Goal: Find specific page/section: Find specific page/section

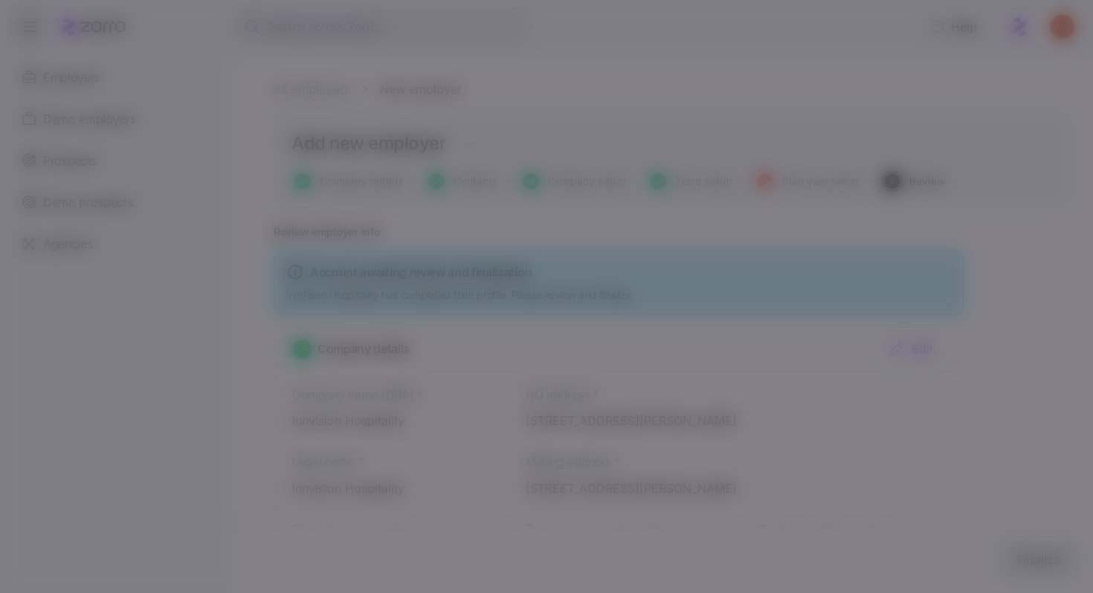
scroll to position [447, 0]
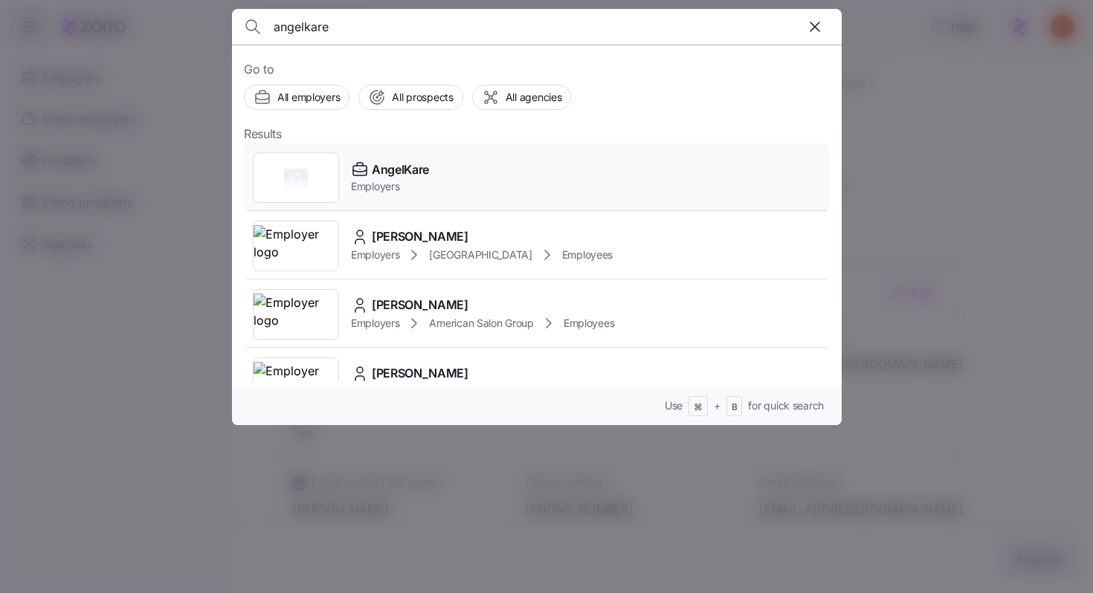
type input "angelkare"
click at [389, 178] on span "AngelKare" at bounding box center [400, 170] width 57 height 19
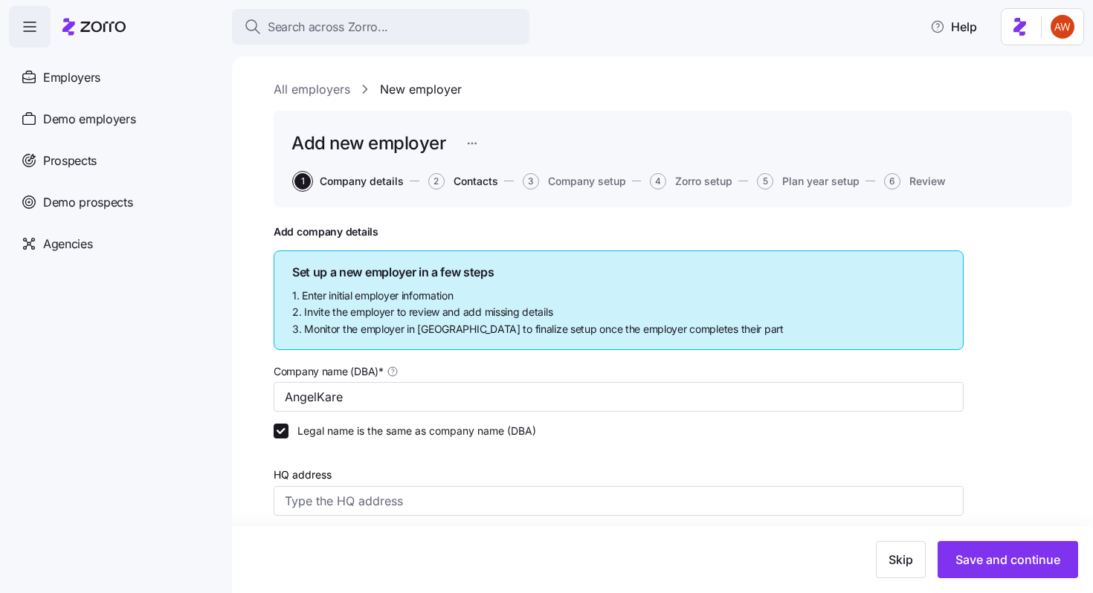
click at [459, 185] on span "Contacts" at bounding box center [475, 181] width 45 height 10
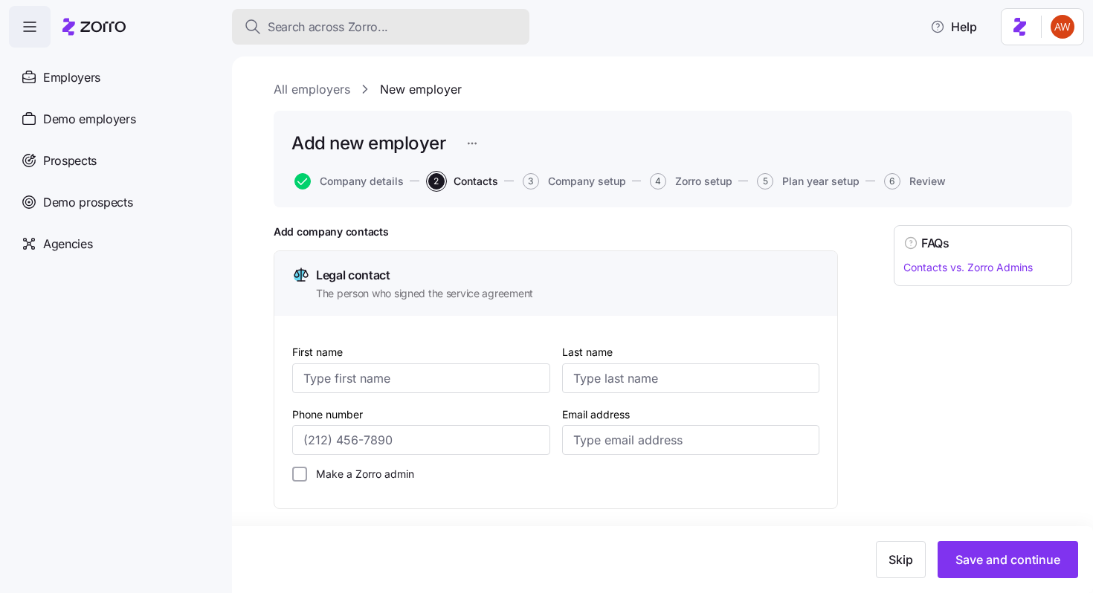
click at [309, 18] on span "Search across Zorro..." at bounding box center [328, 27] width 120 height 19
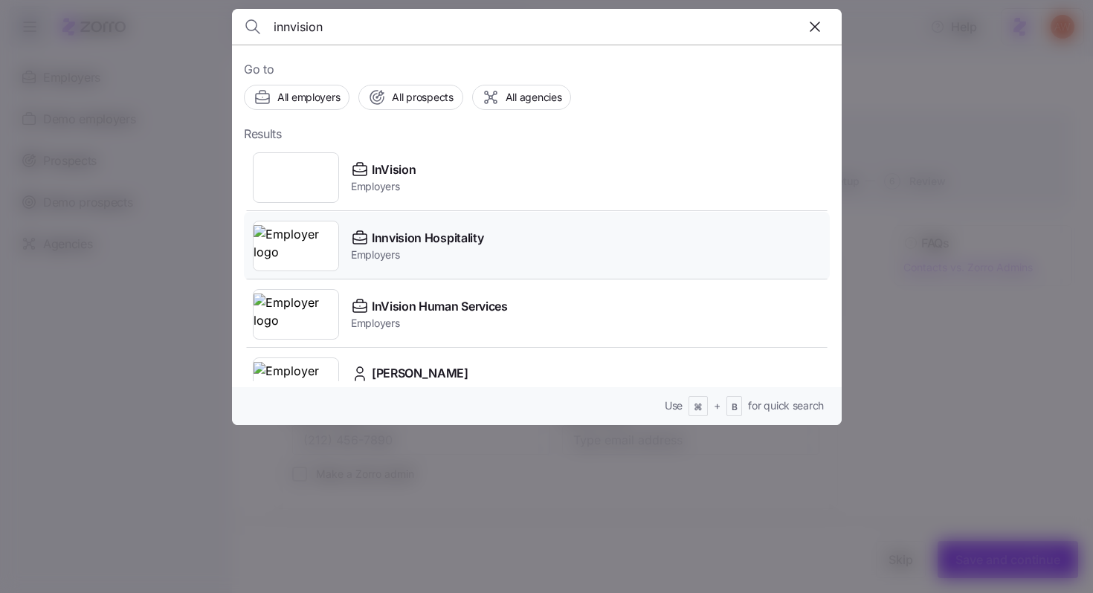
type input "innvision"
click at [419, 234] on span "Innvision Hospitality" at bounding box center [428, 238] width 112 height 19
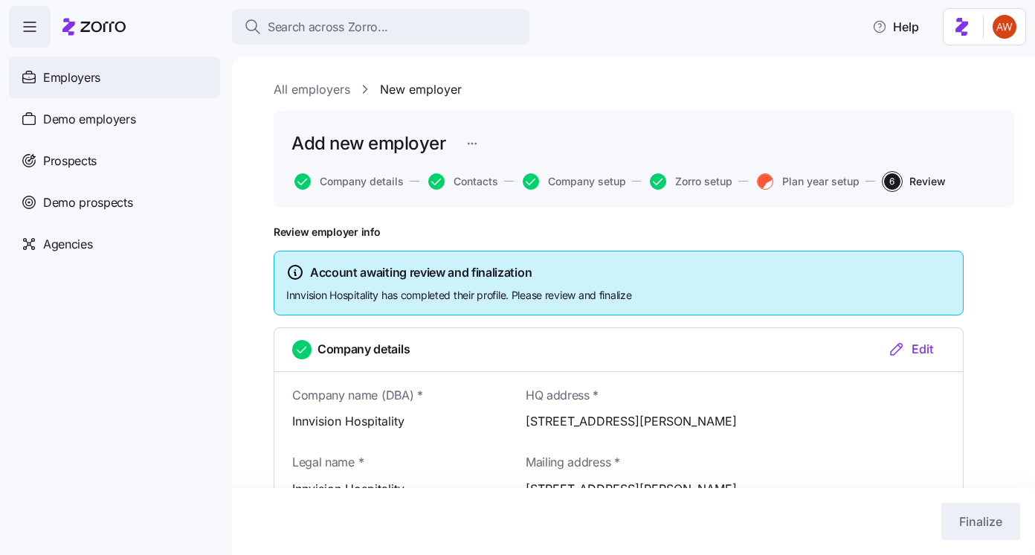
click at [134, 78] on div "Employers" at bounding box center [114, 77] width 211 height 42
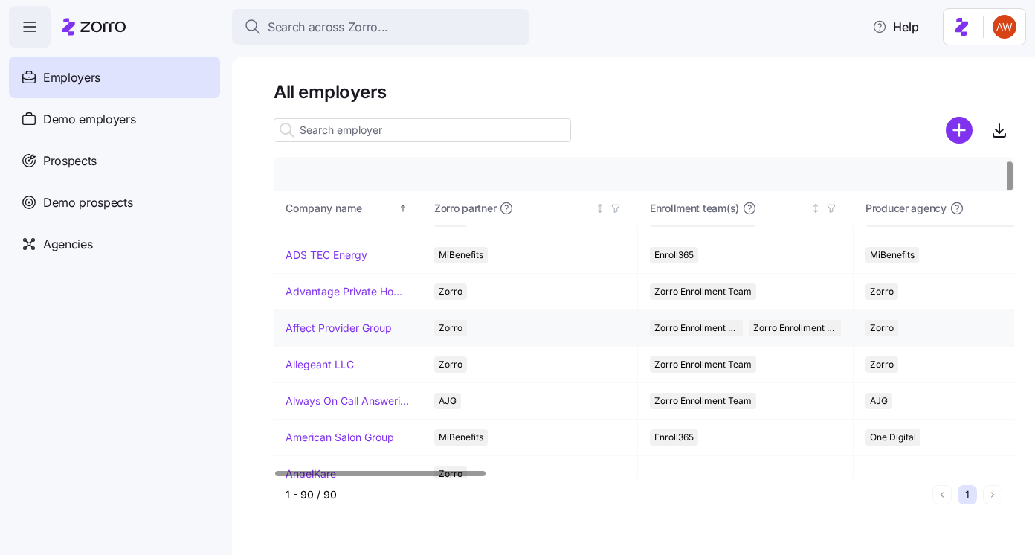
scroll to position [26, 0]
click at [326, 251] on link "ADS TEC Energy" at bounding box center [326, 253] width 82 height 15
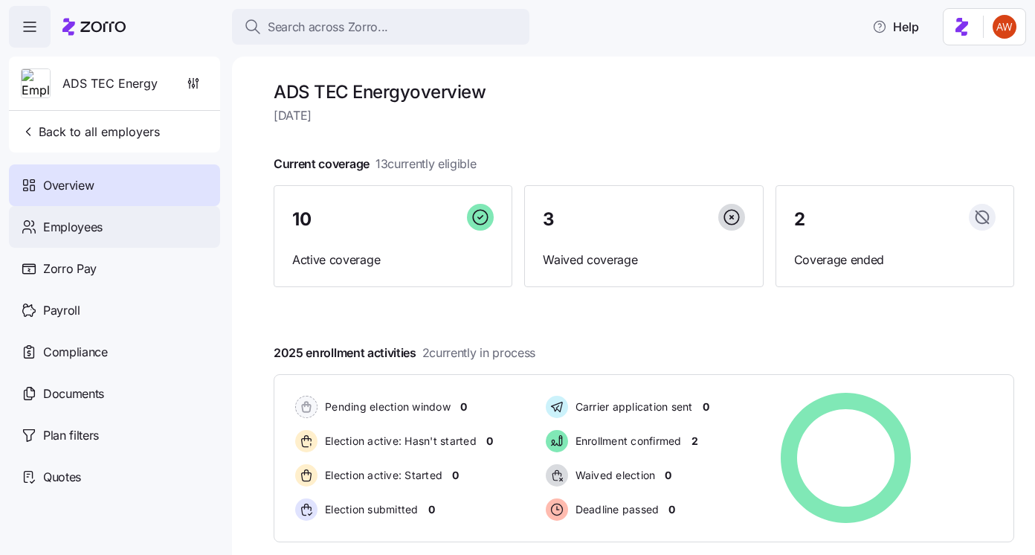
click at [117, 237] on div "Employees" at bounding box center [114, 227] width 211 height 42
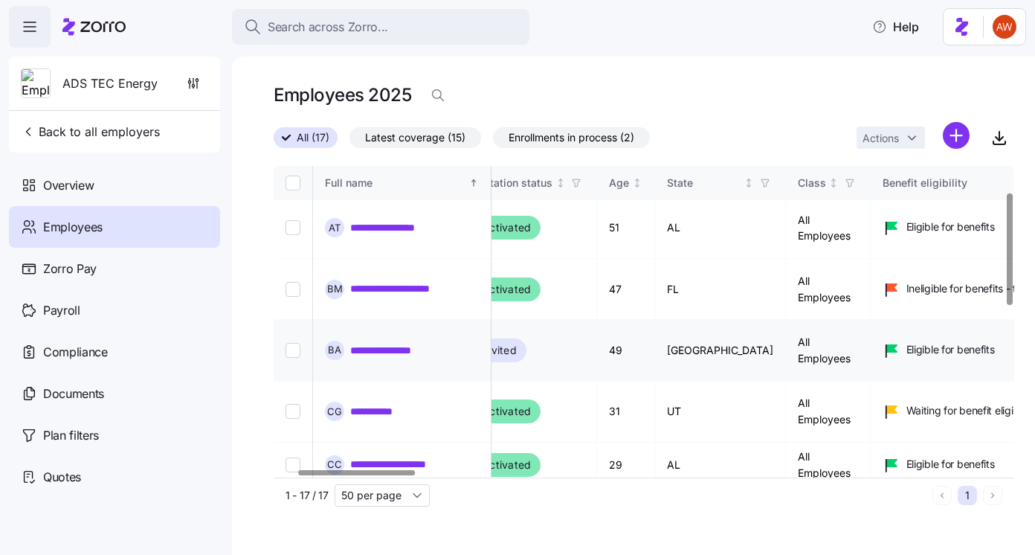
scroll to position [0, 148]
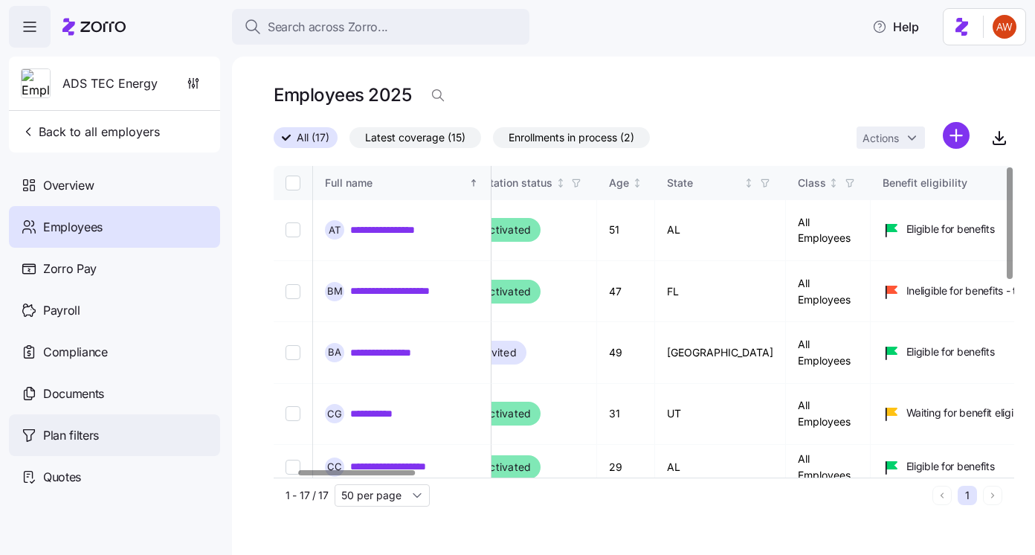
click at [114, 442] on div "Plan filters" at bounding box center [114, 435] width 211 height 42
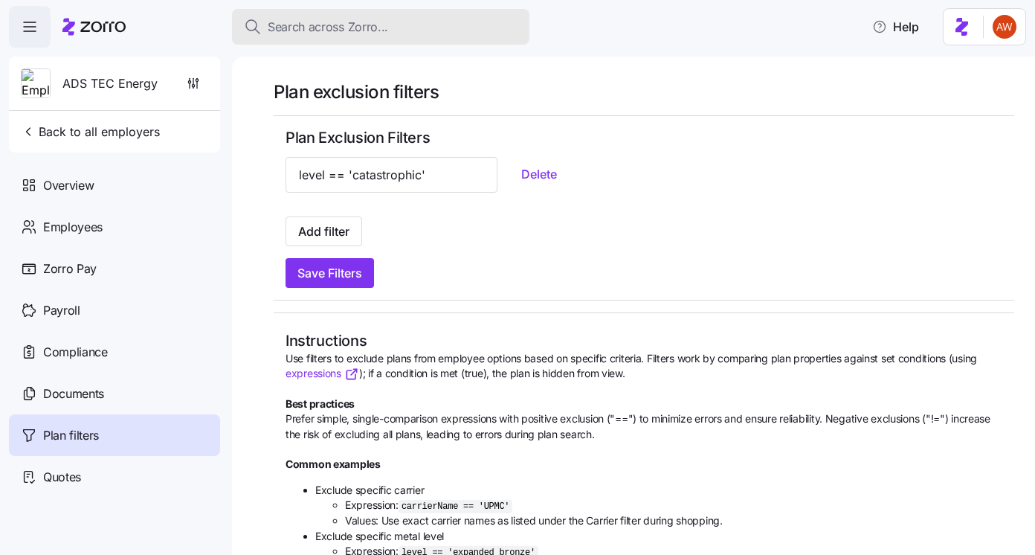
click at [387, 31] on div "Search across Zorro..." at bounding box center [381, 27] width 274 height 19
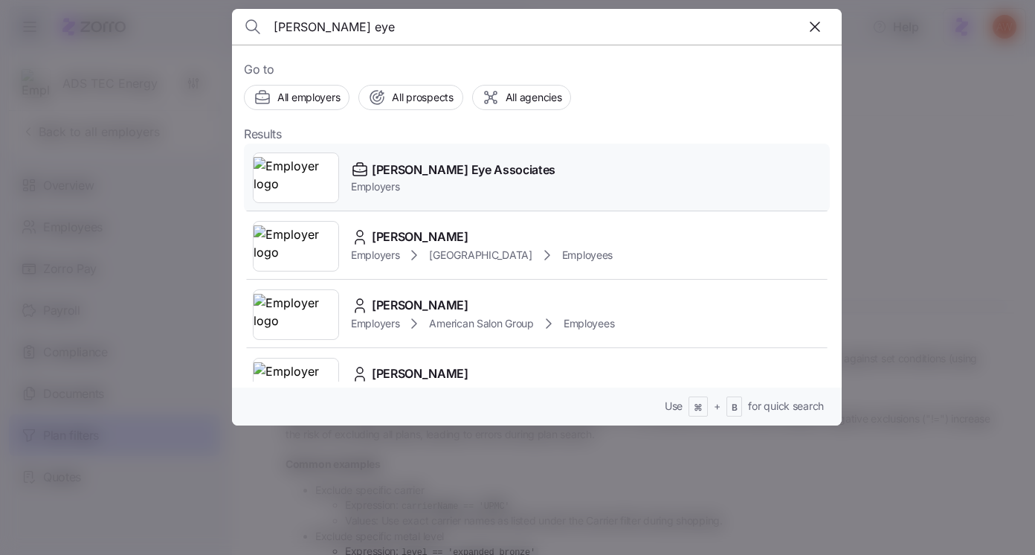
type input "[PERSON_NAME] eye"
click at [809, 24] on icon "button" at bounding box center [815, 27] width 18 height 18
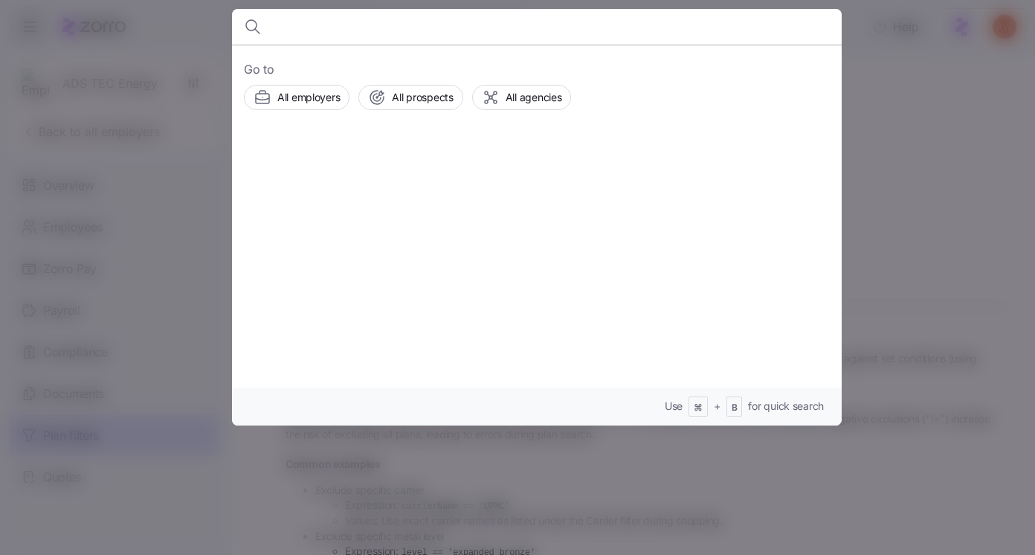
click at [739, 31] on div at bounding box center [537, 27] width 586 height 36
click at [693, 15] on div at bounding box center [537, 27] width 586 height 36
click at [943, 165] on div at bounding box center [517, 277] width 1035 height 555
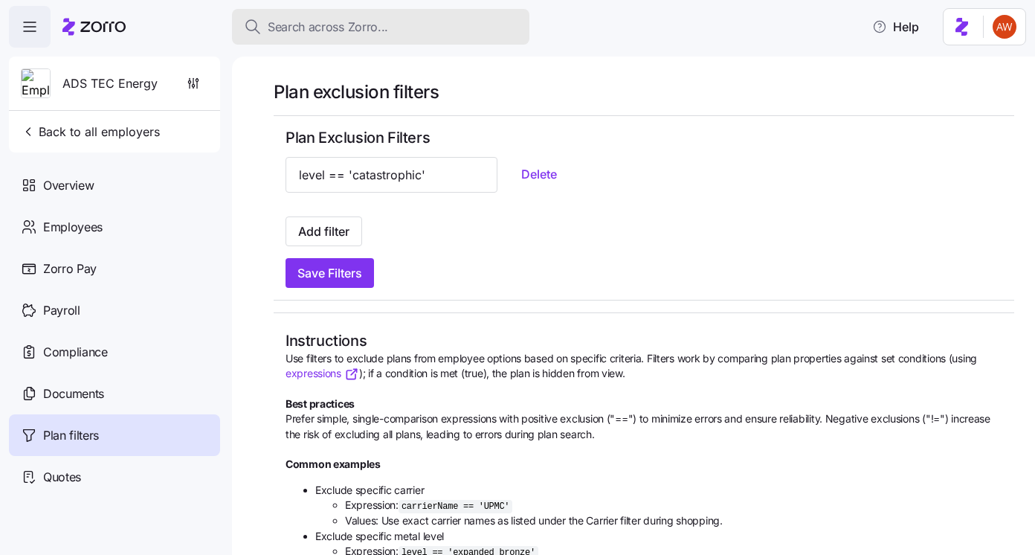
click at [482, 28] on div "Search across Zorro..." at bounding box center [381, 27] width 274 height 19
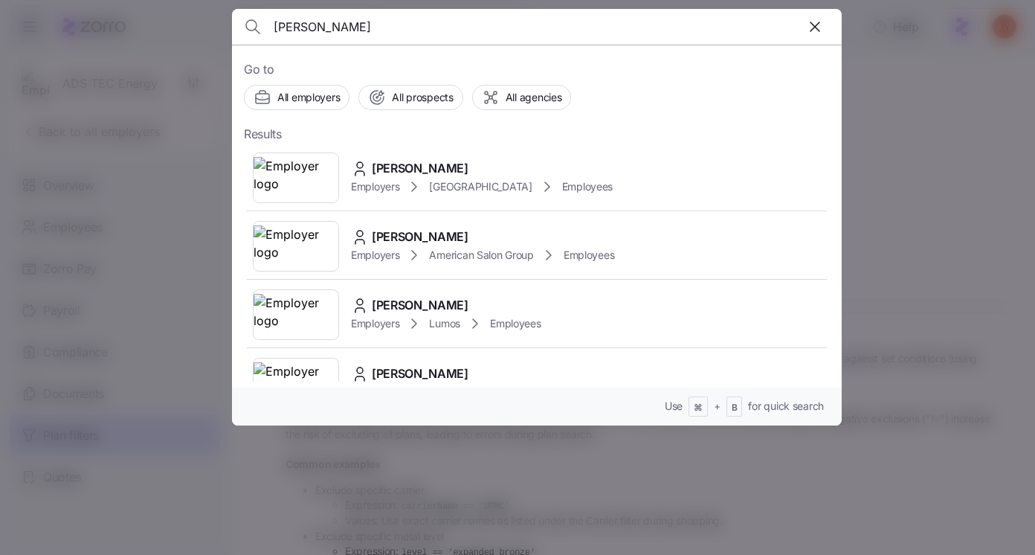
type input "[PERSON_NAME]"
click at [181, 29] on div at bounding box center [517, 277] width 1035 height 555
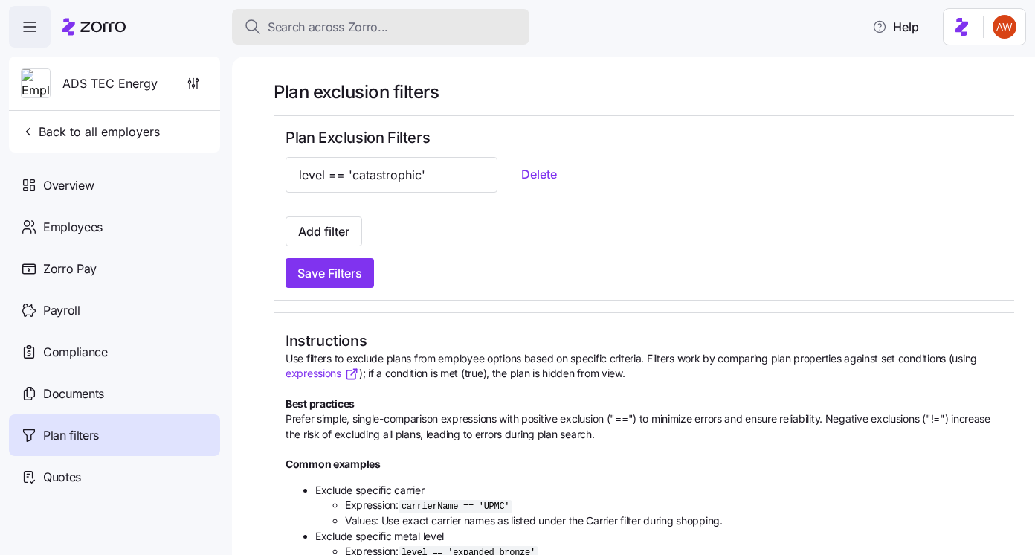
click at [346, 22] on span "Search across Zorro..." at bounding box center [328, 27] width 120 height 19
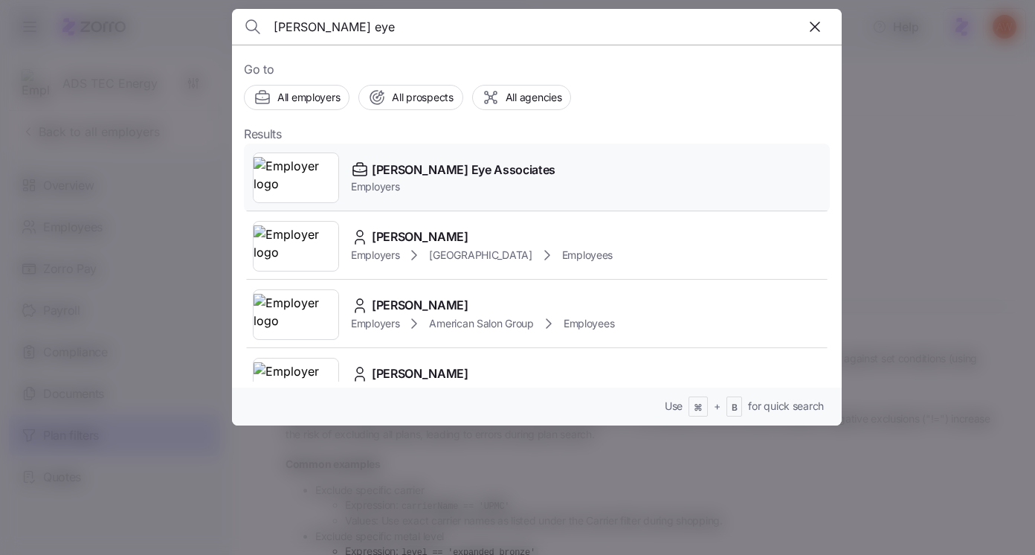
type input "[PERSON_NAME] eye"
click at [415, 167] on span "[PERSON_NAME] Eye Associates" at bounding box center [464, 170] width 184 height 19
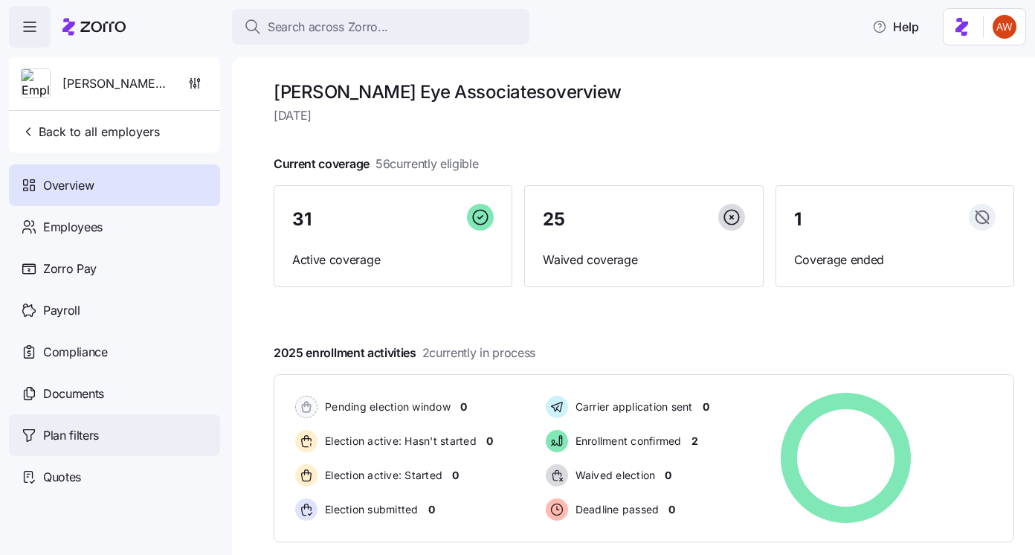
click at [120, 435] on div "Plan filters" at bounding box center [114, 435] width 211 height 42
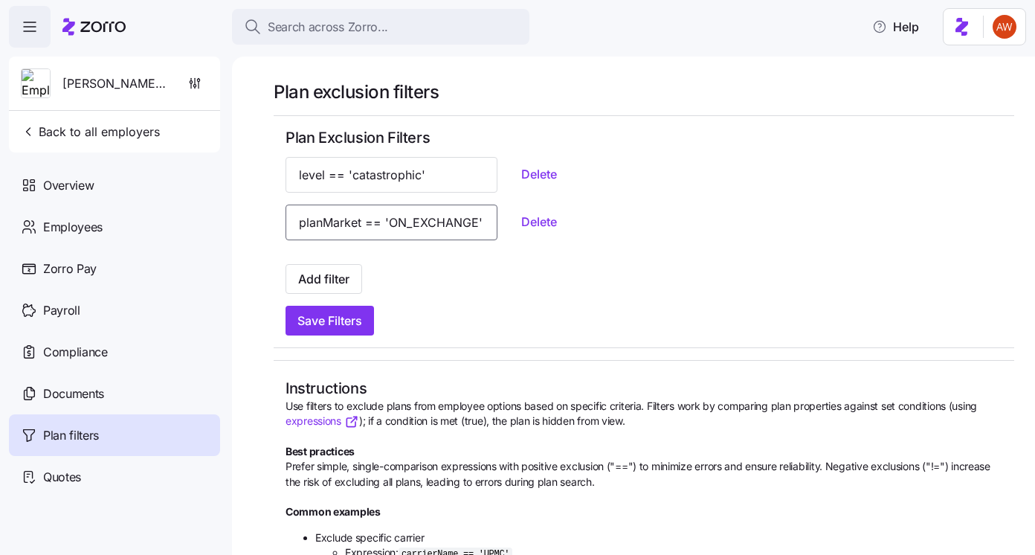
click at [297, 222] on input "planMarket == 'ON_EXCHANGE'" at bounding box center [391, 222] width 212 height 36
drag, startPoint x: 297, startPoint y: 222, endPoint x: 491, endPoint y: 219, distance: 194.1
click at [491, 219] on div "planMarket == 'ON_EXCHANGE' Delete" at bounding box center [643, 222] width 717 height 36
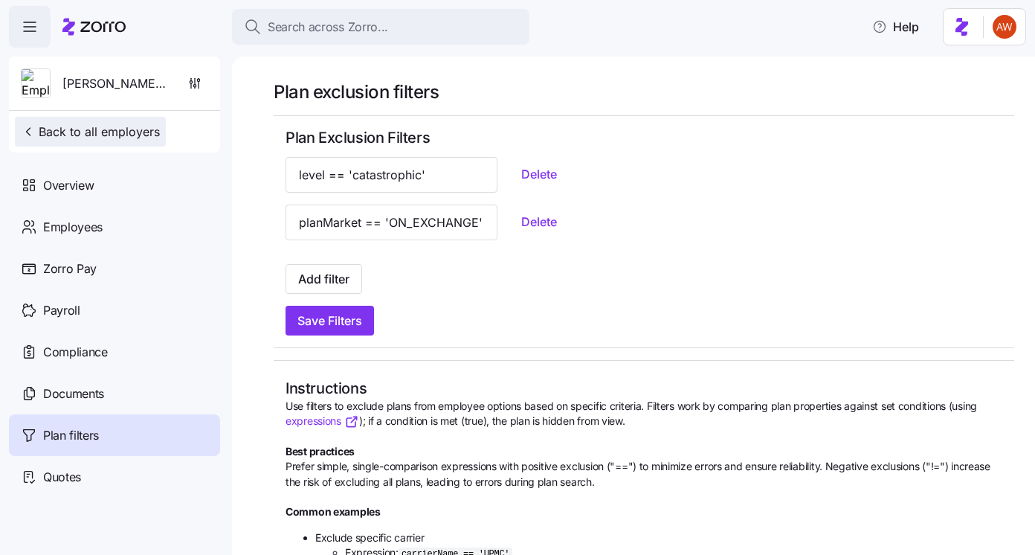
click at [125, 129] on span "Back to all employers" at bounding box center [90, 132] width 139 height 18
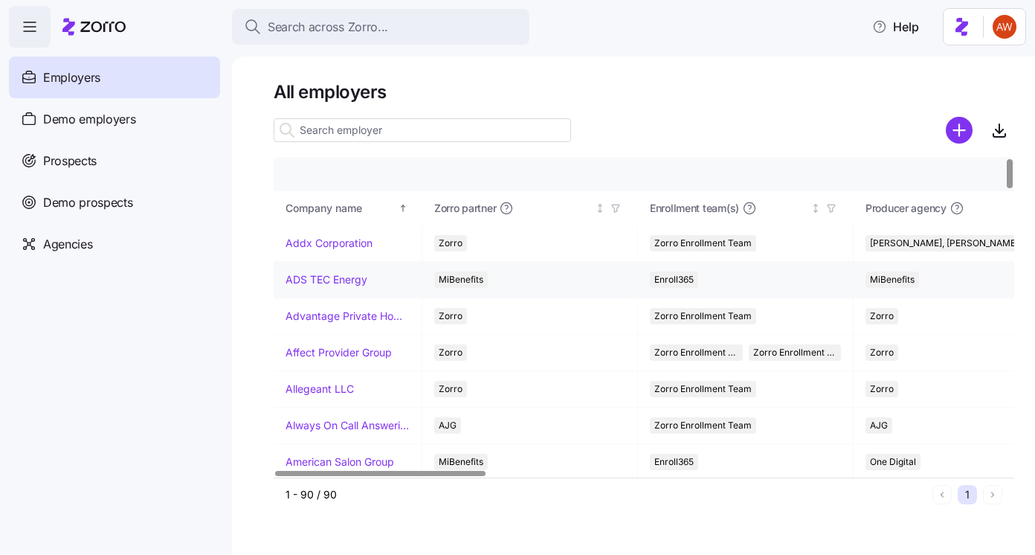
click at [324, 274] on link "ADS TEC Energy" at bounding box center [326, 279] width 82 height 15
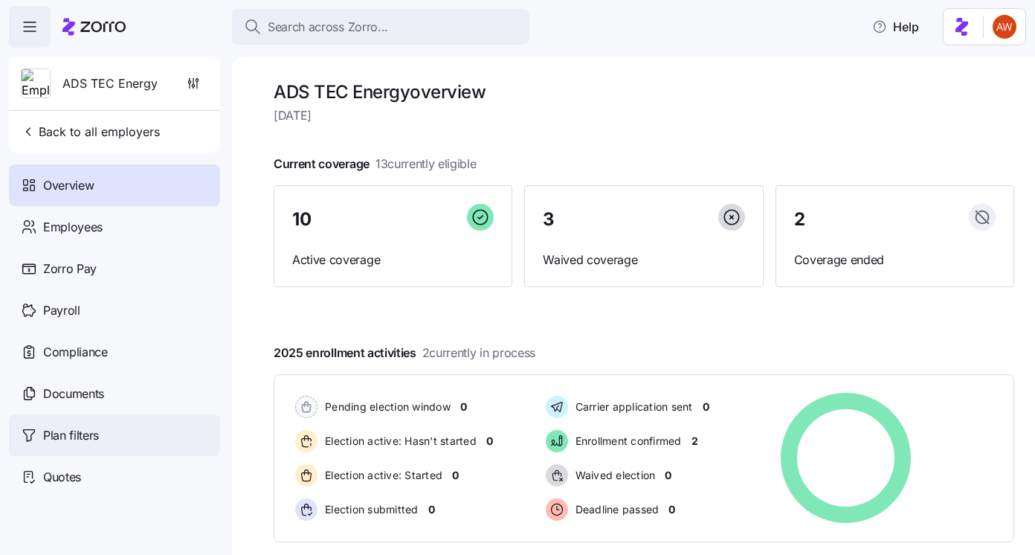
click at [95, 419] on div "Plan filters" at bounding box center [114, 435] width 211 height 42
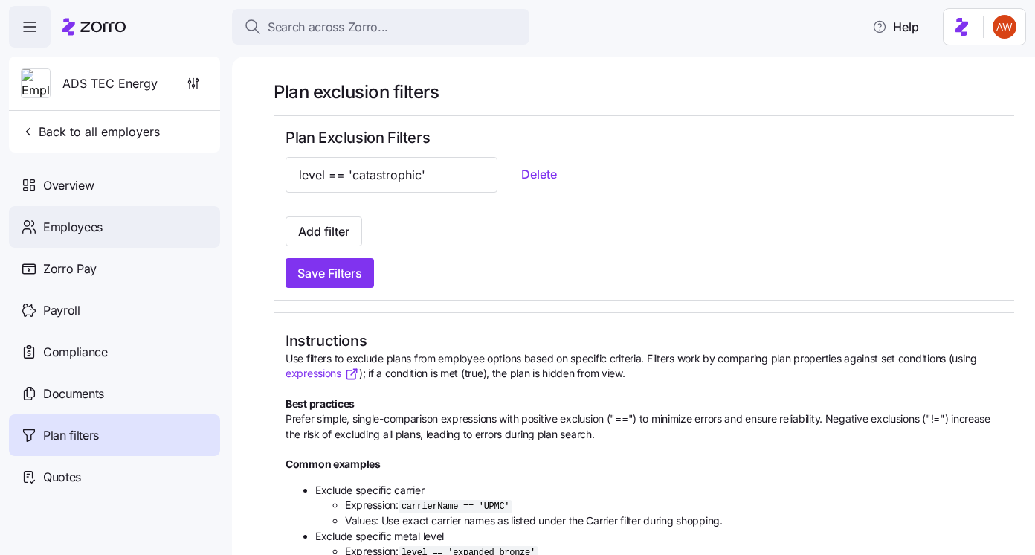
click at [108, 222] on div "Employees" at bounding box center [114, 227] width 211 height 42
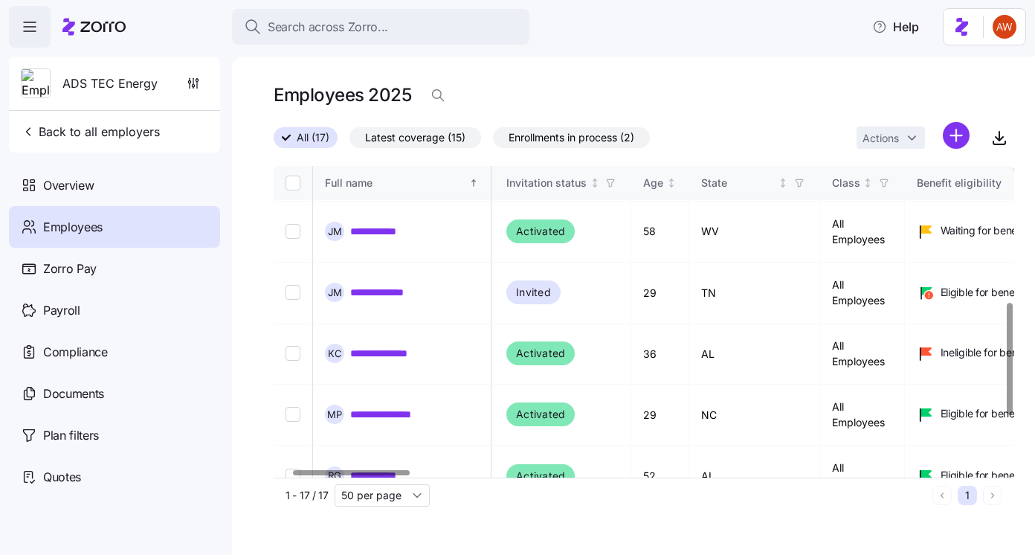
scroll to position [529, 114]
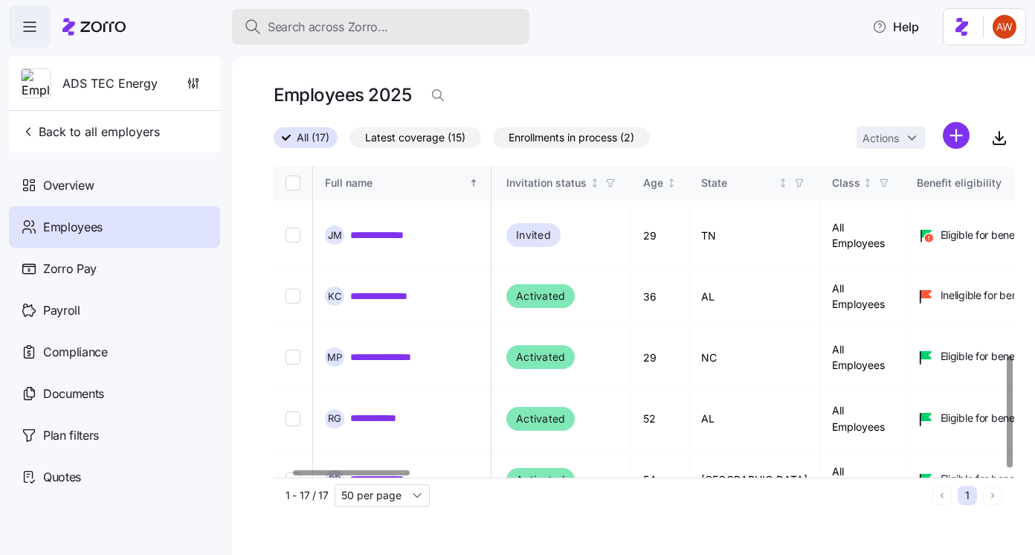
click at [478, 28] on div "Search across Zorro..." at bounding box center [381, 27] width 274 height 19
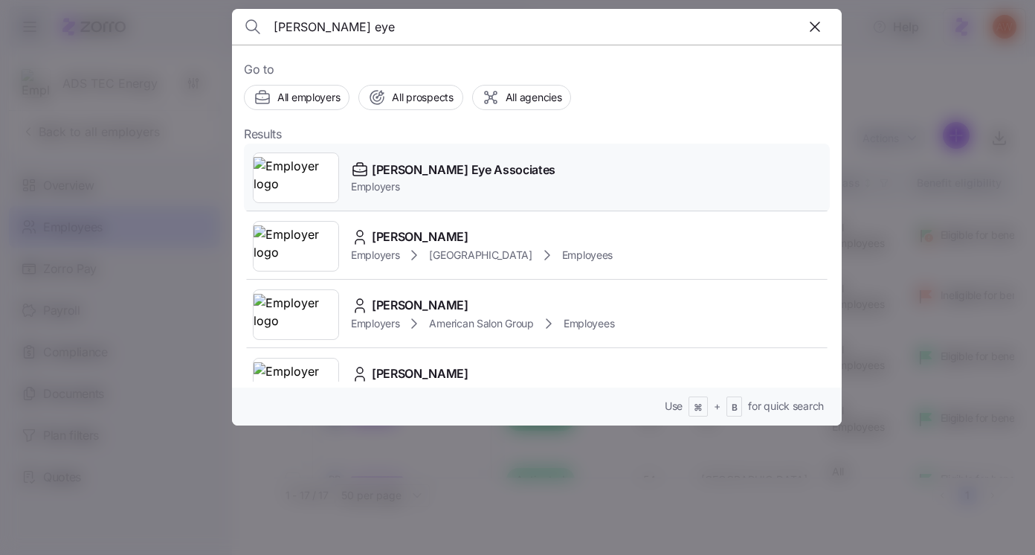
type input "[PERSON_NAME] eye"
click at [445, 169] on span "[PERSON_NAME] Eye Associates" at bounding box center [464, 170] width 184 height 19
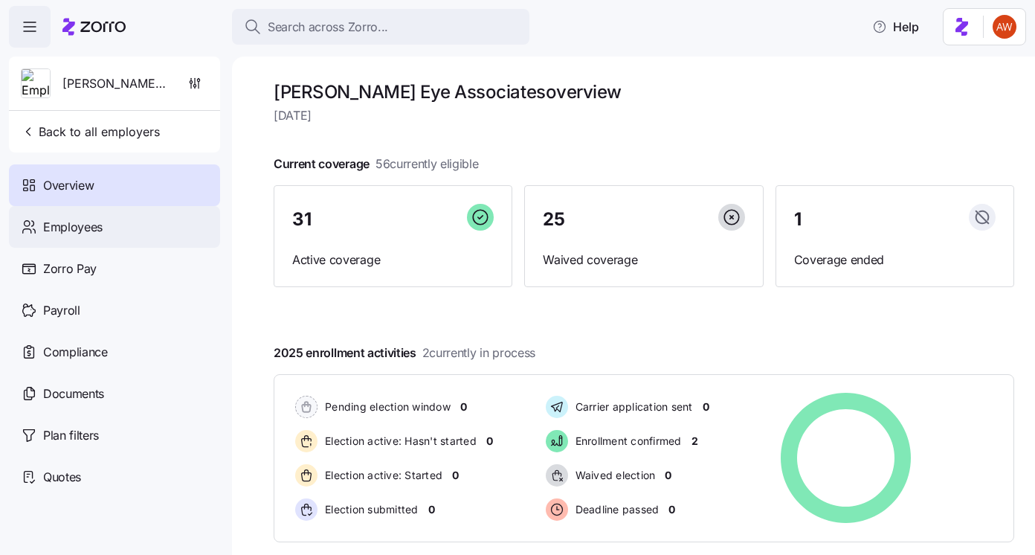
click at [103, 233] on div "Employees" at bounding box center [114, 227] width 211 height 42
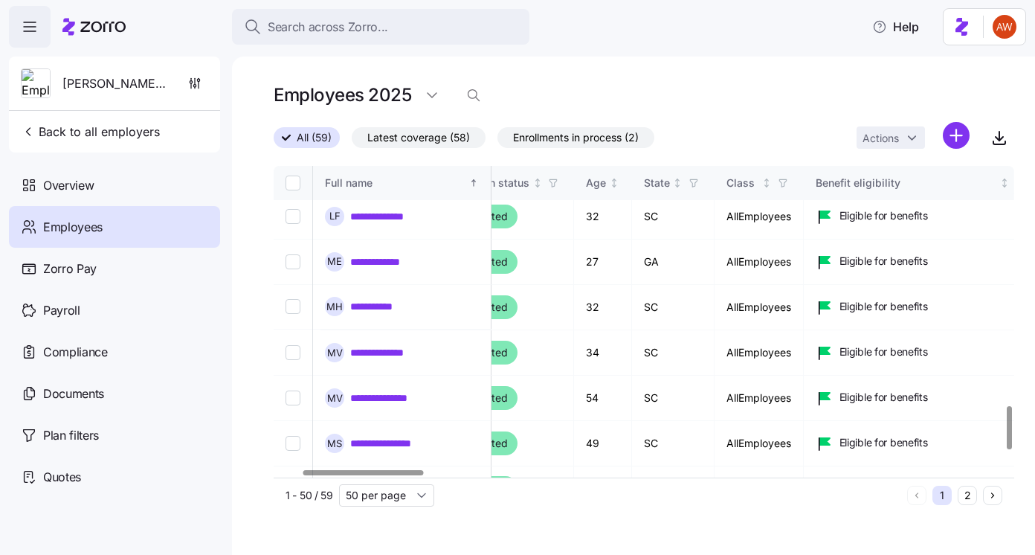
scroll to position [1849, 171]
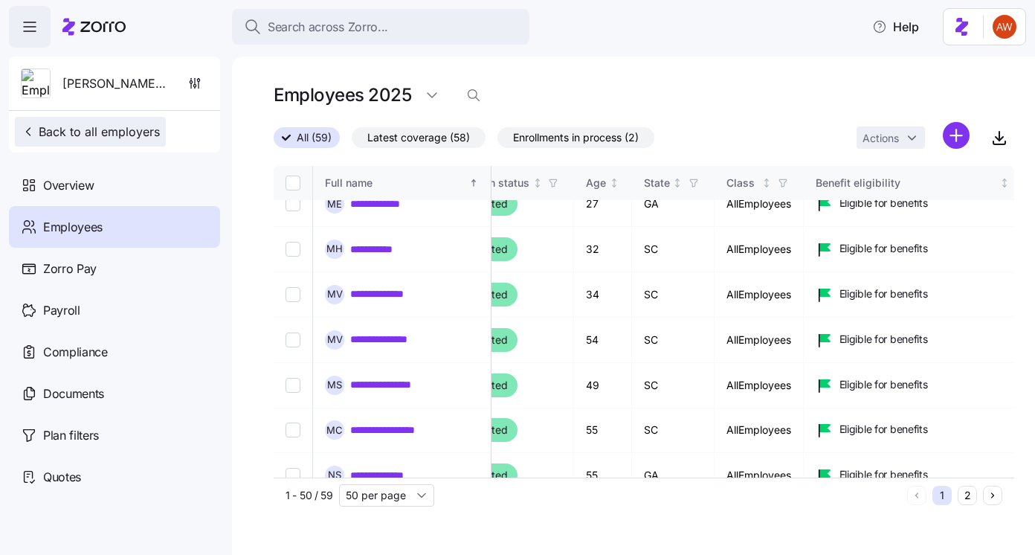
click at [115, 125] on span "Back to all employers" at bounding box center [90, 132] width 139 height 18
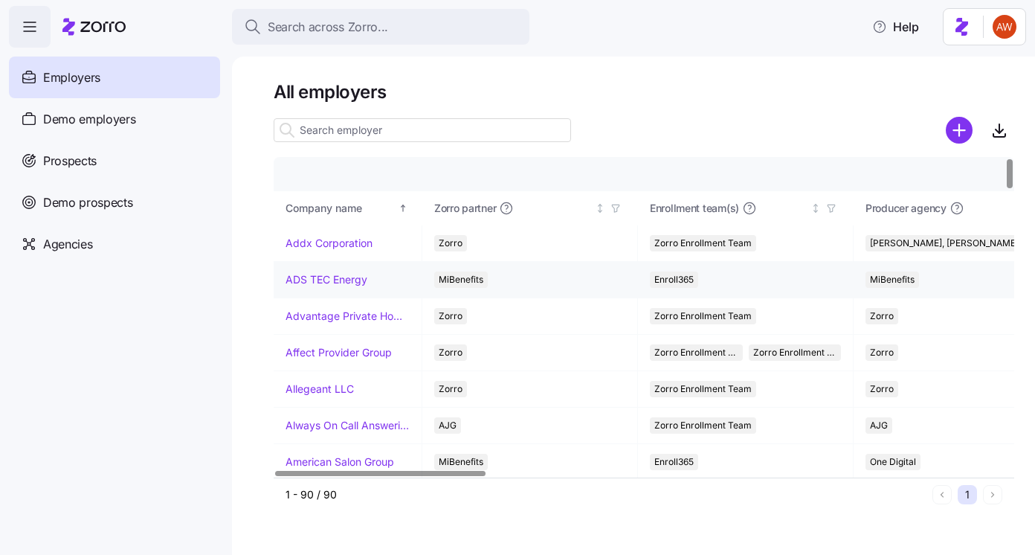
click at [328, 280] on link "ADS TEC Energy" at bounding box center [326, 279] width 82 height 15
